Goal: Information Seeking & Learning: Learn about a topic

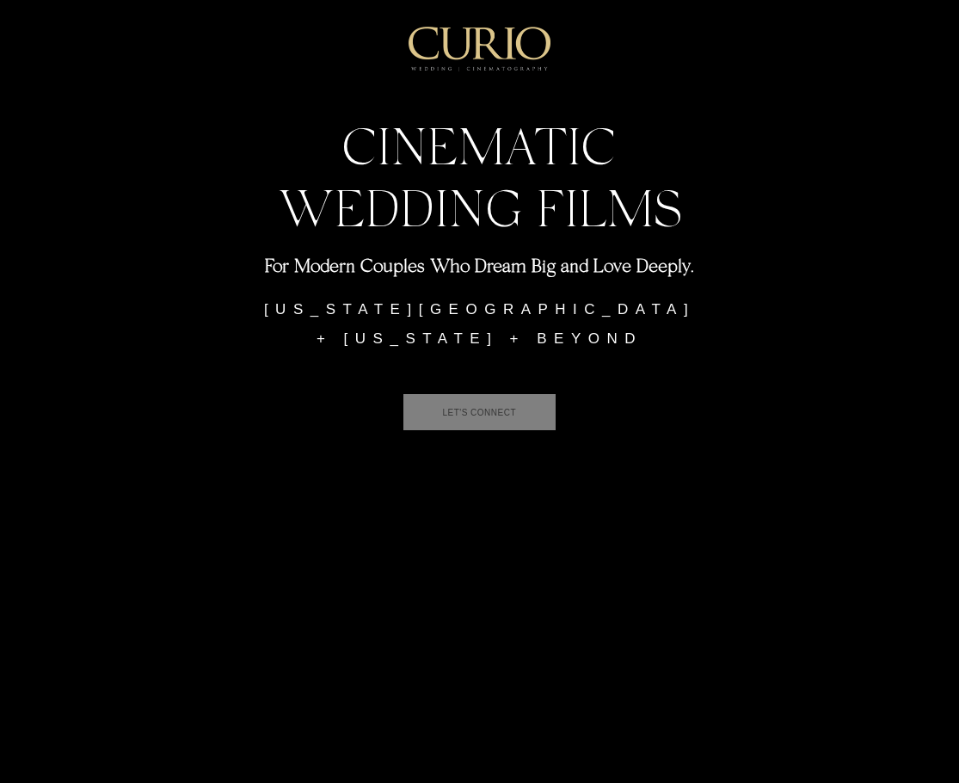
click at [459, 408] on span "LET'S CONNECT" at bounding box center [479, 412] width 74 height 9
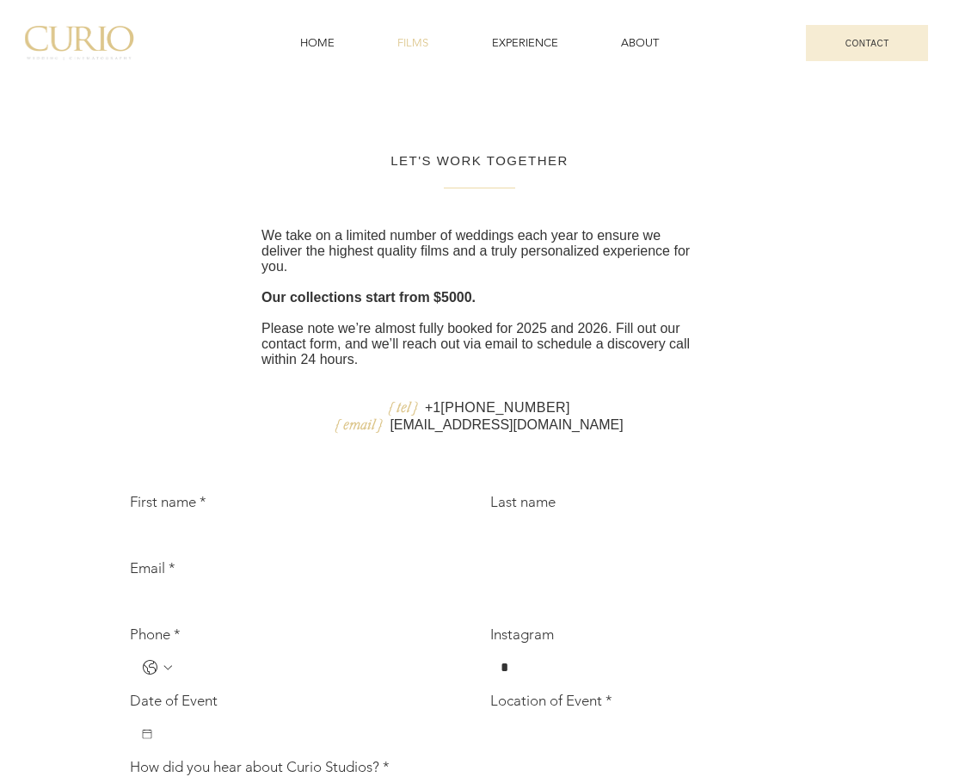
click at [417, 46] on span "FILMS" at bounding box center [413, 42] width 31 height 15
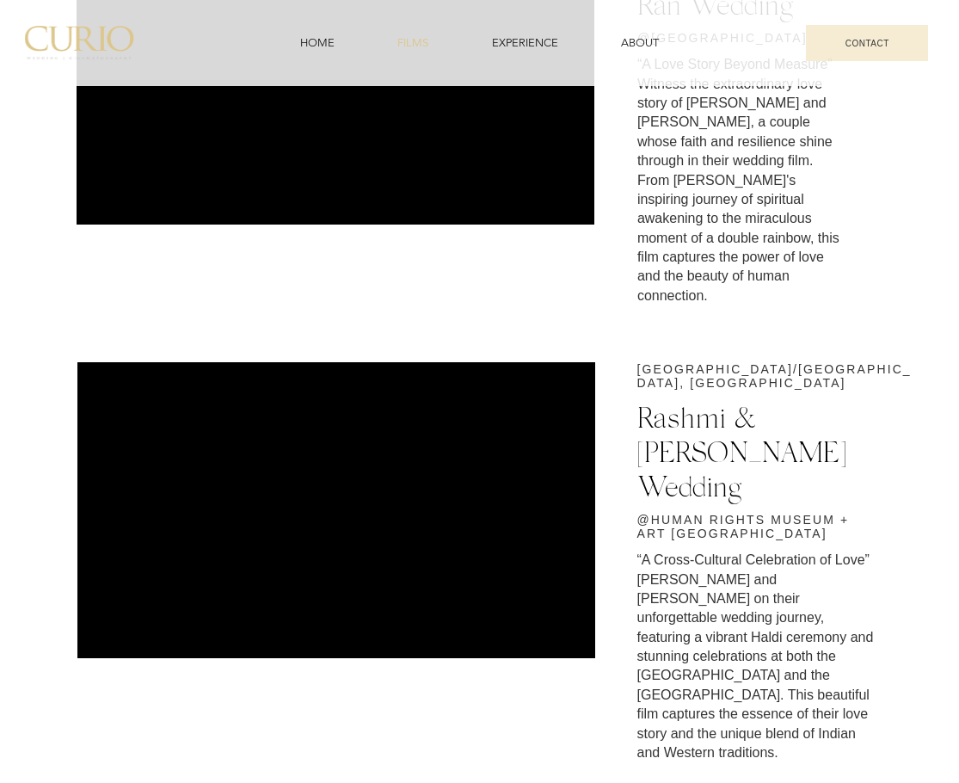
scroll to position [237, 0]
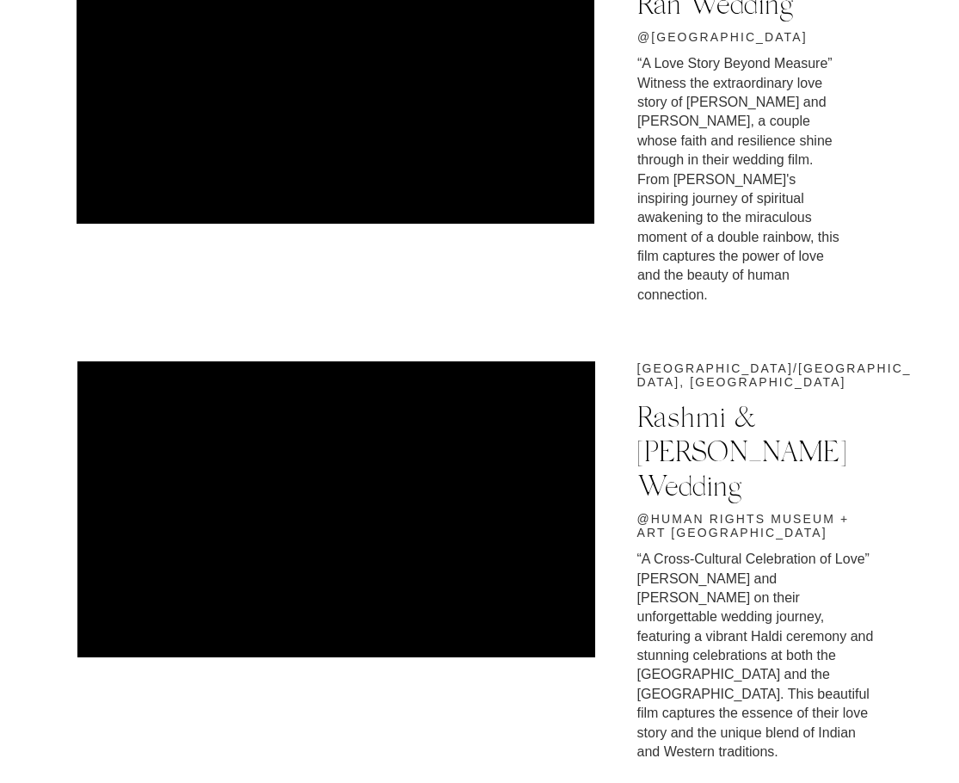
click at [48, 595] on div at bounding box center [479, 589] width 959 height 457
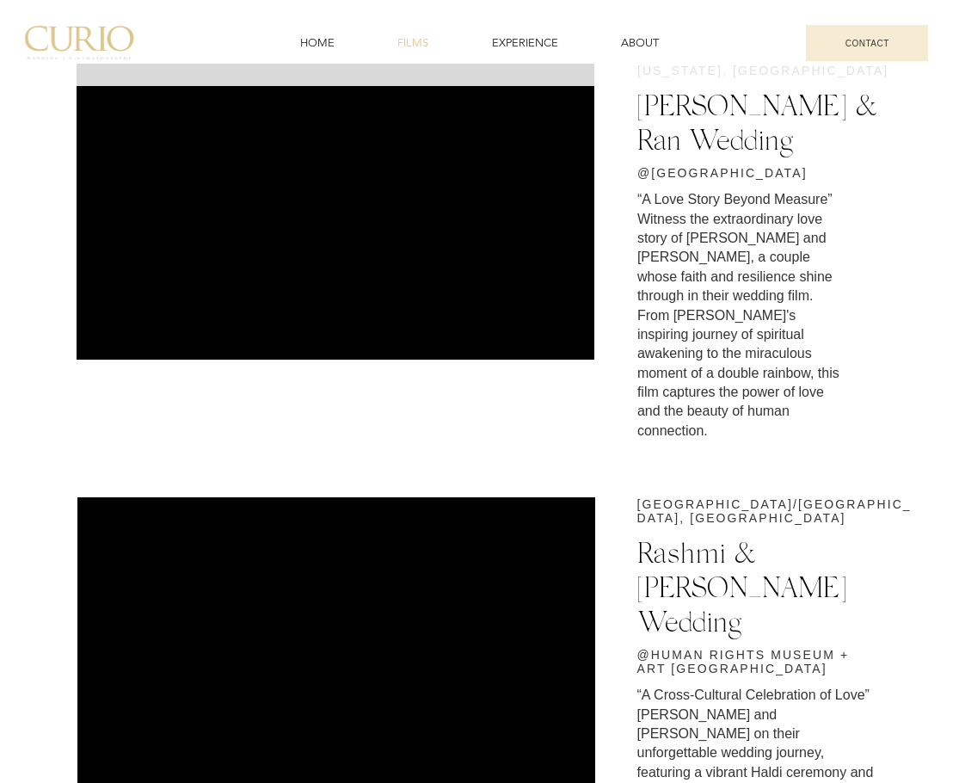
scroll to position [0, 0]
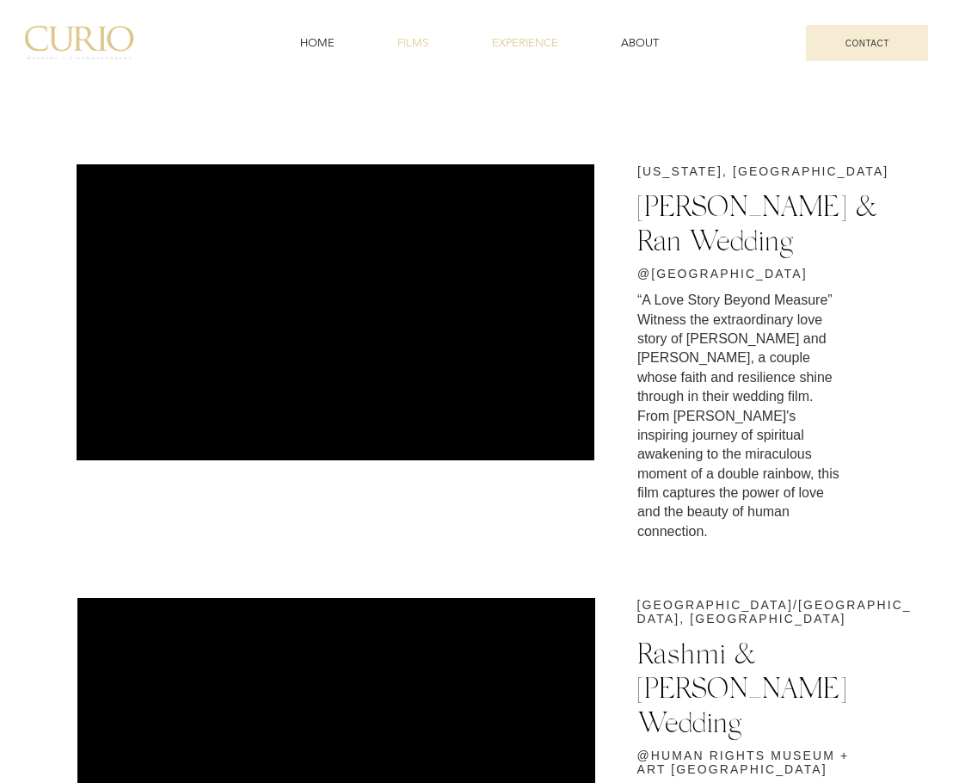
click at [525, 43] on span "EXPERIENCE" at bounding box center [525, 42] width 66 height 15
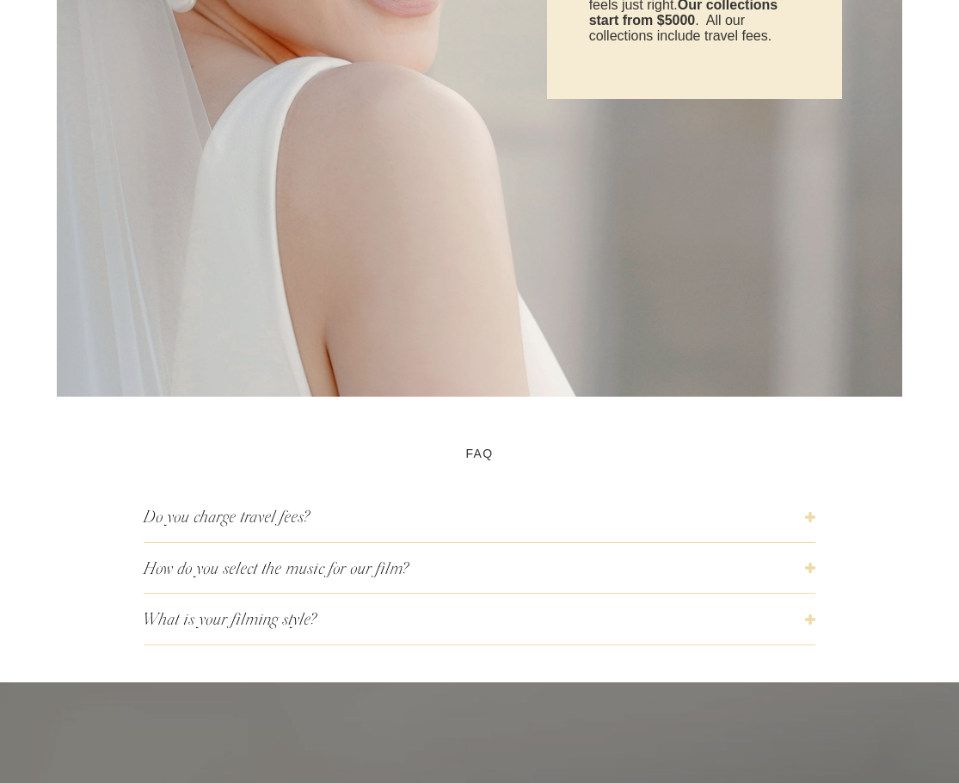
scroll to position [5002, 0]
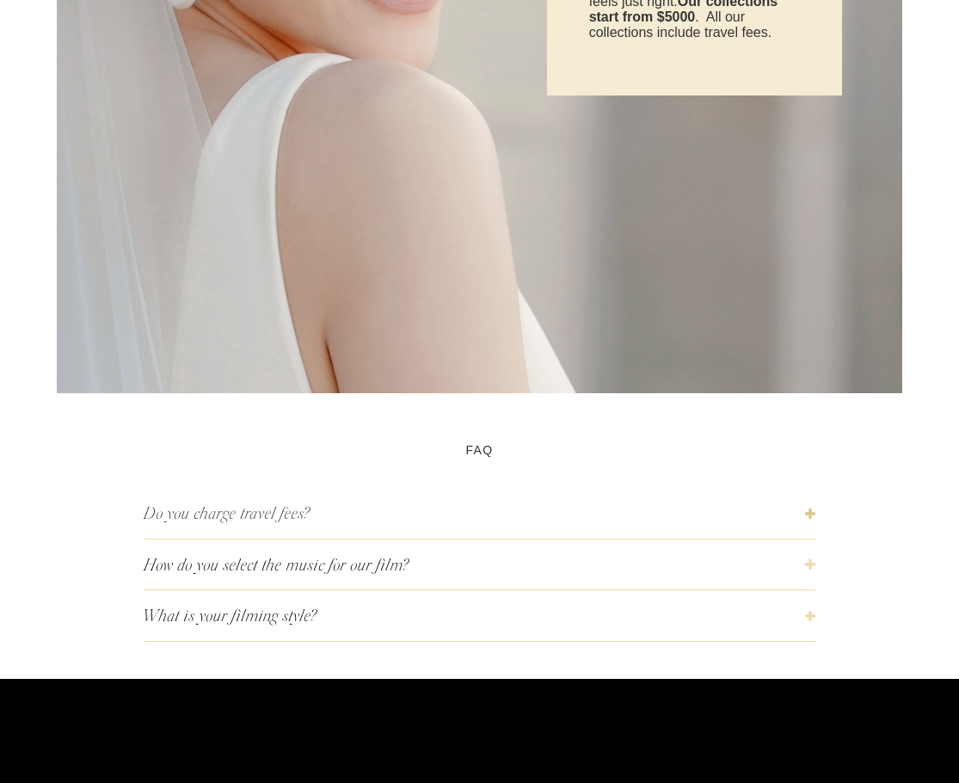
click at [398, 520] on span "Do you charge travel fees?" at bounding box center [475, 513] width 662 height 23
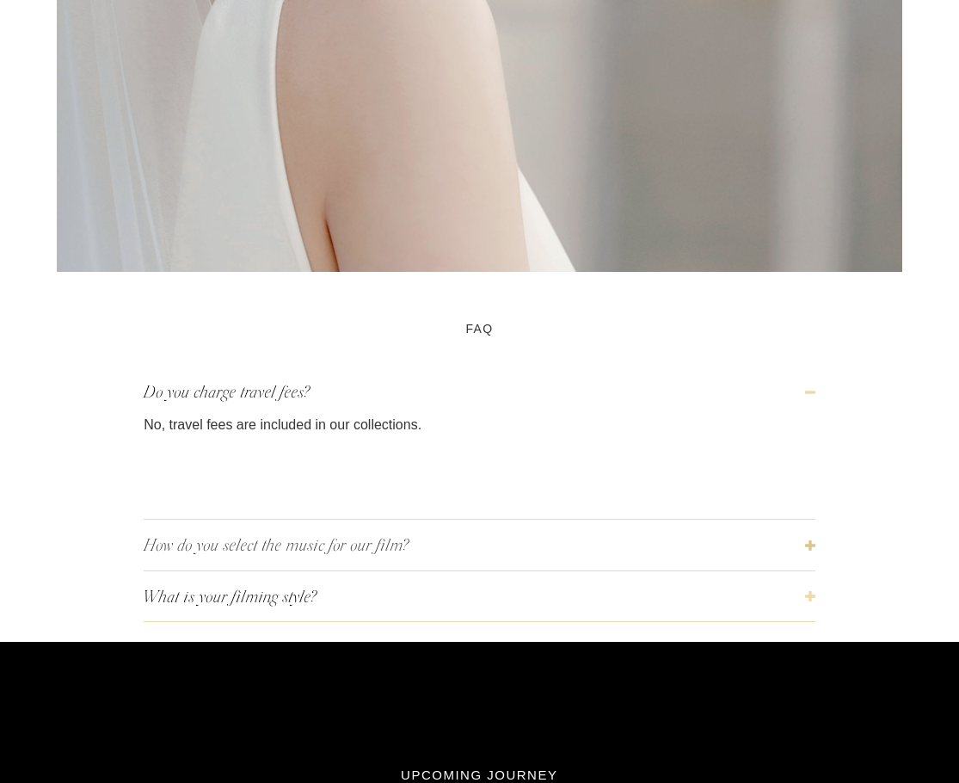
click at [398, 540] on span "How do you select the music for our film?" at bounding box center [475, 544] width 662 height 23
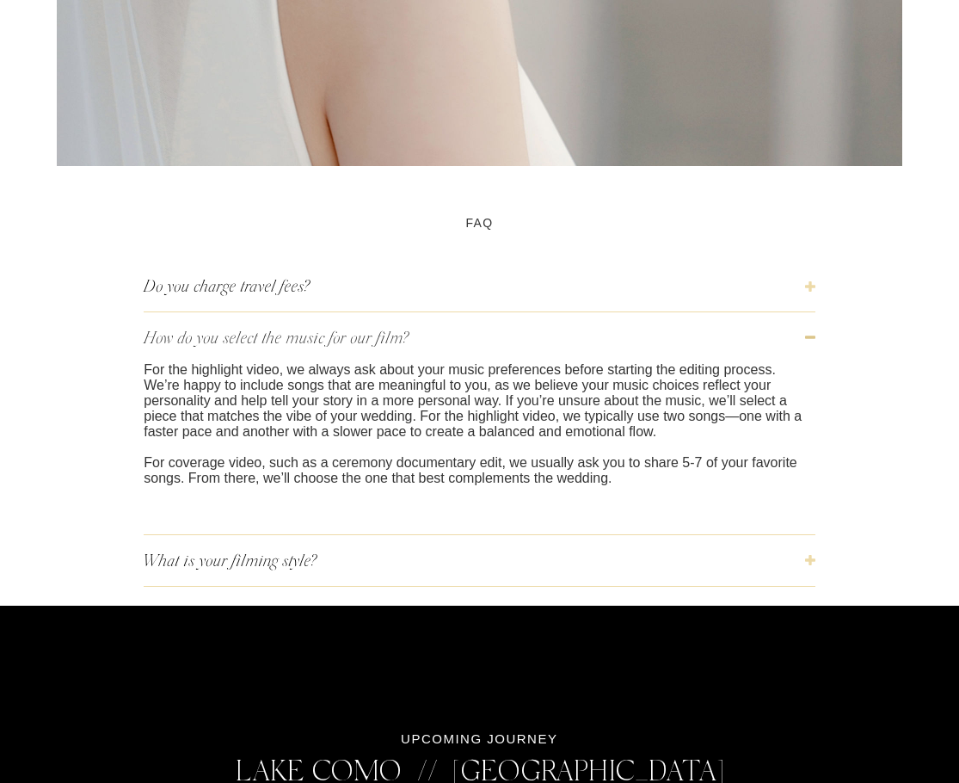
scroll to position [5233, 0]
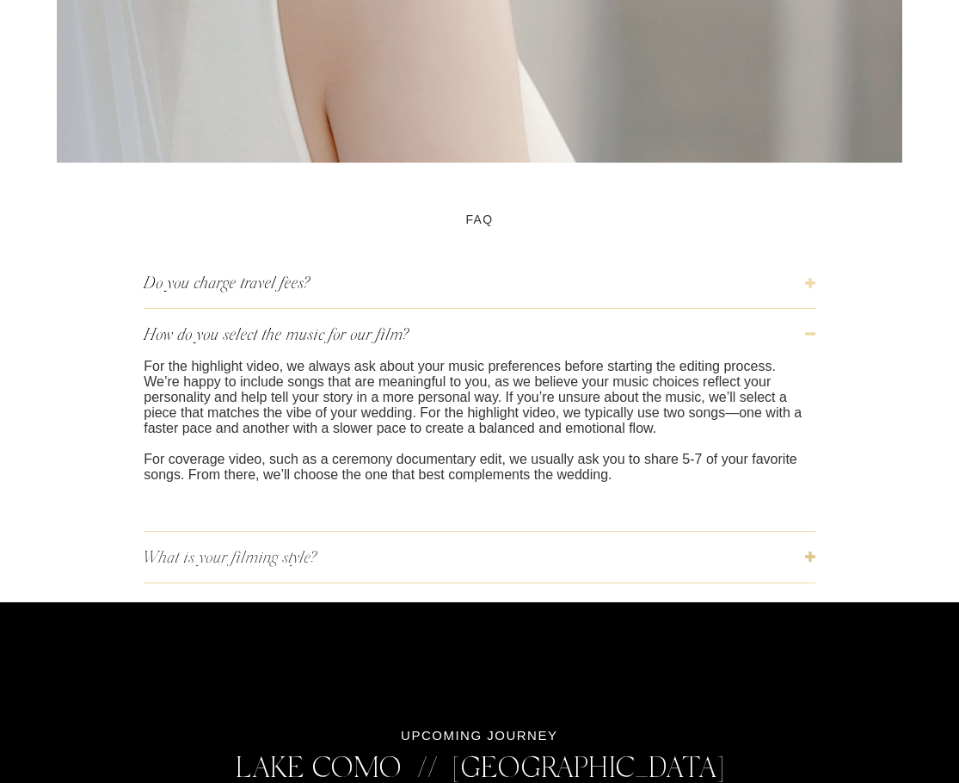
click at [394, 582] on button "What is your filming style?" at bounding box center [480, 557] width 672 height 51
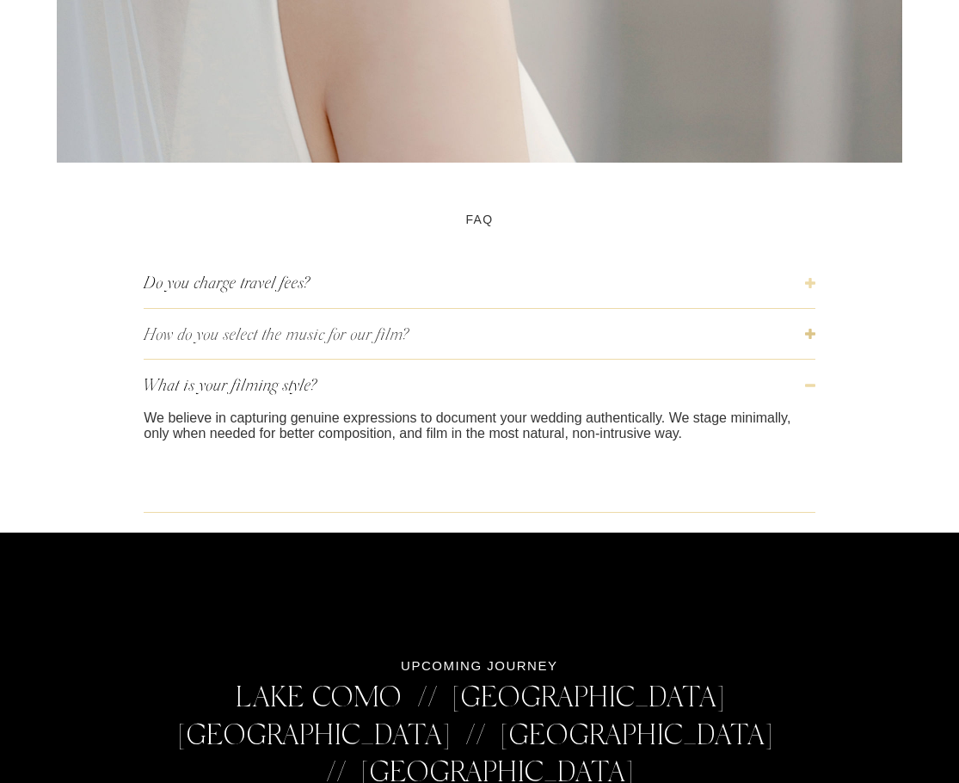
click at [379, 344] on span "How do you select the music for our film?" at bounding box center [475, 334] width 662 height 23
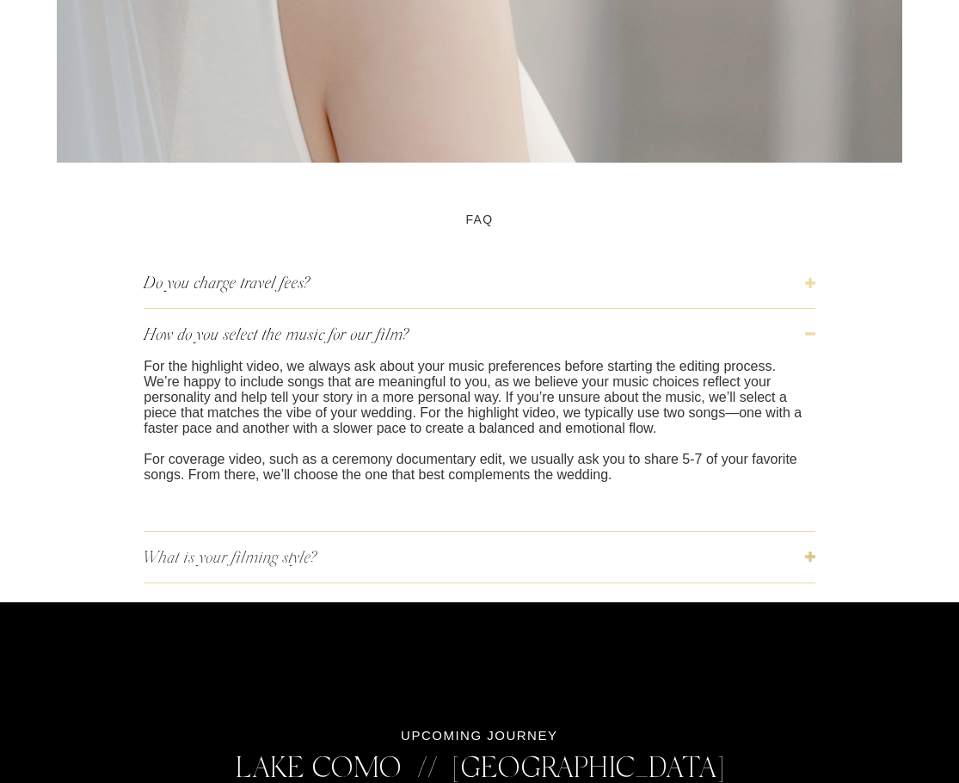
click at [361, 582] on button "What is your filming style?" at bounding box center [480, 557] width 672 height 51
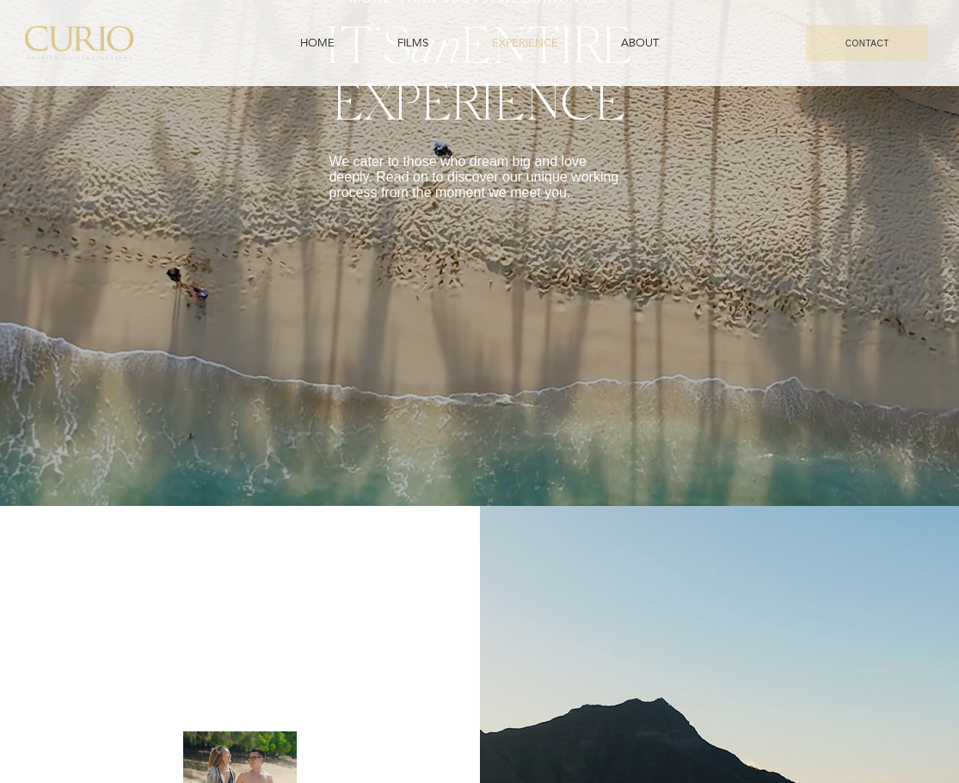
scroll to position [0, 0]
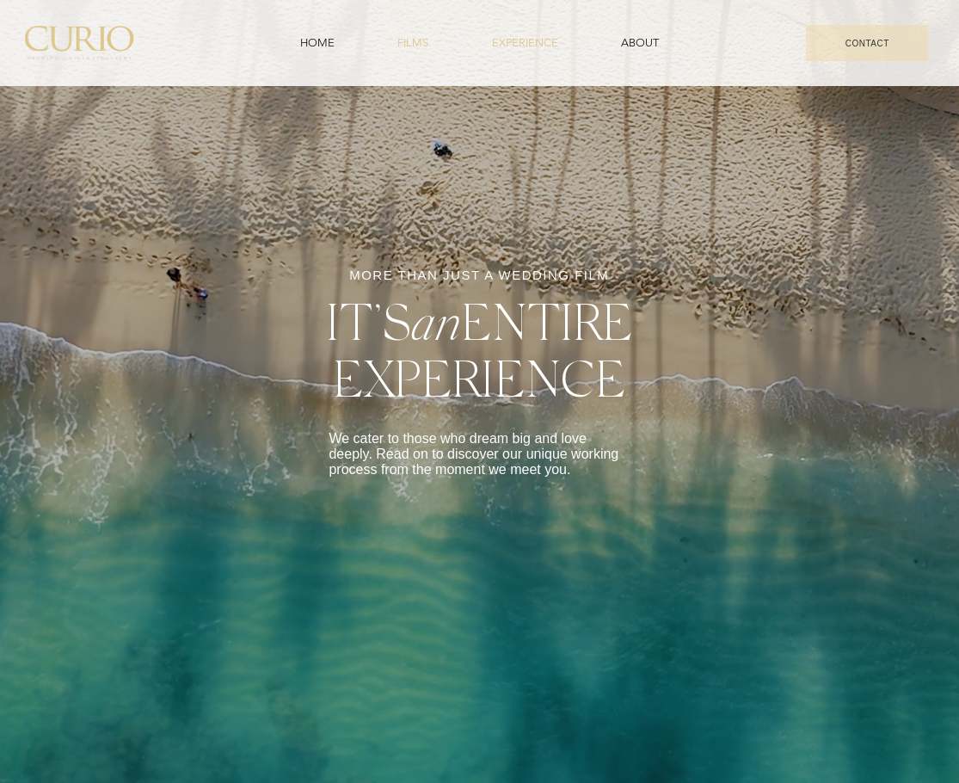
click at [422, 45] on span "FILMS" at bounding box center [413, 42] width 31 height 15
